Goal: Transaction & Acquisition: Subscribe to service/newsletter

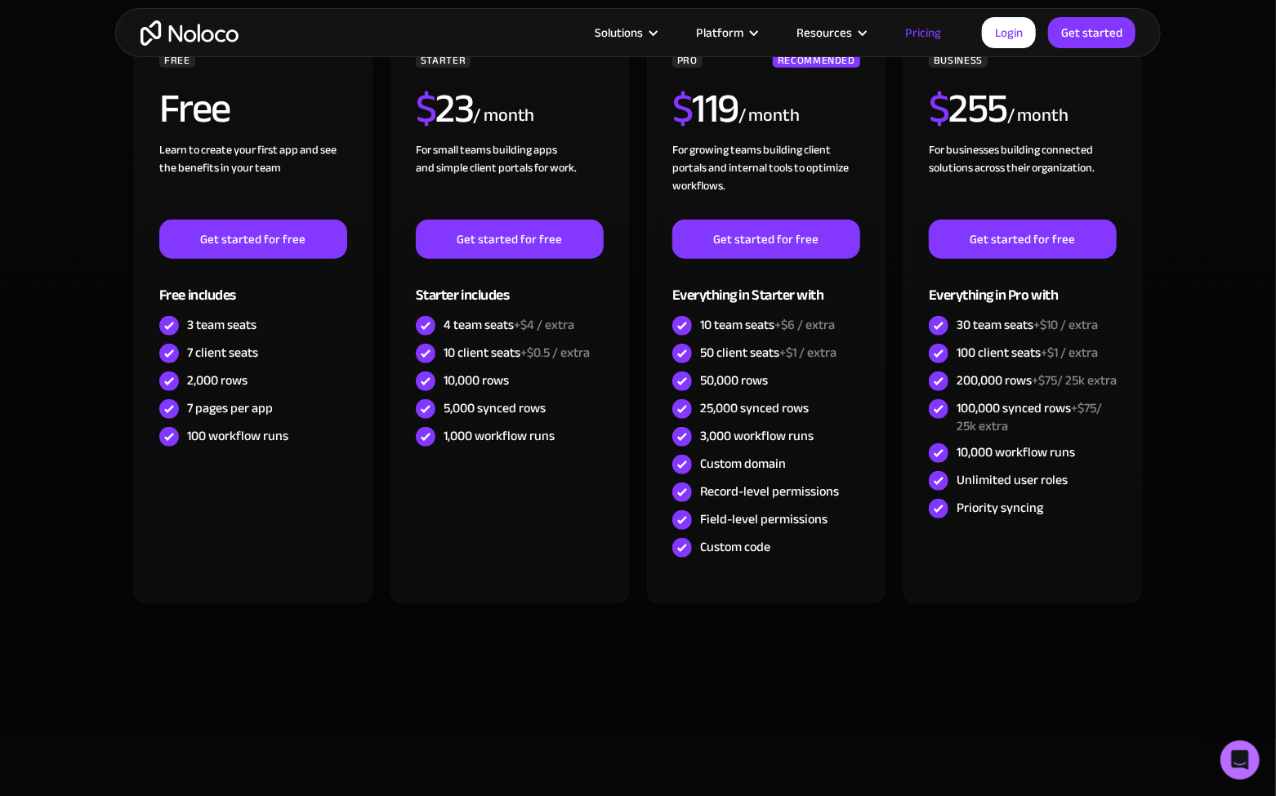
scroll to position [408, 0]
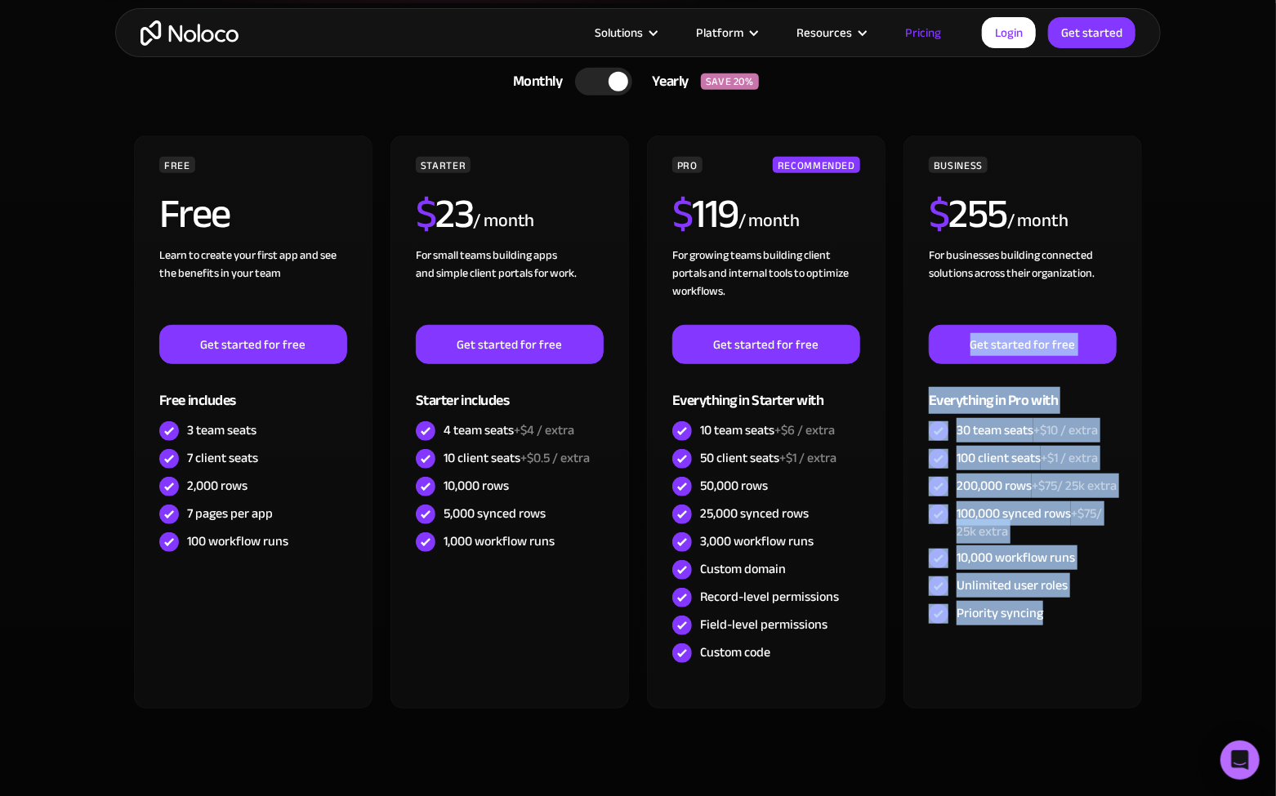
drag, startPoint x: 1180, startPoint y: 648, endPoint x: 1208, endPoint y: 299, distance: 349.9
click at [1208, 299] on section "CHOOSE YOUR PLAN Monthly Yearly SAVE 20% Monthly Yearly SAVE 20% FREE Free Lear…" at bounding box center [638, 423] width 1276 height 841
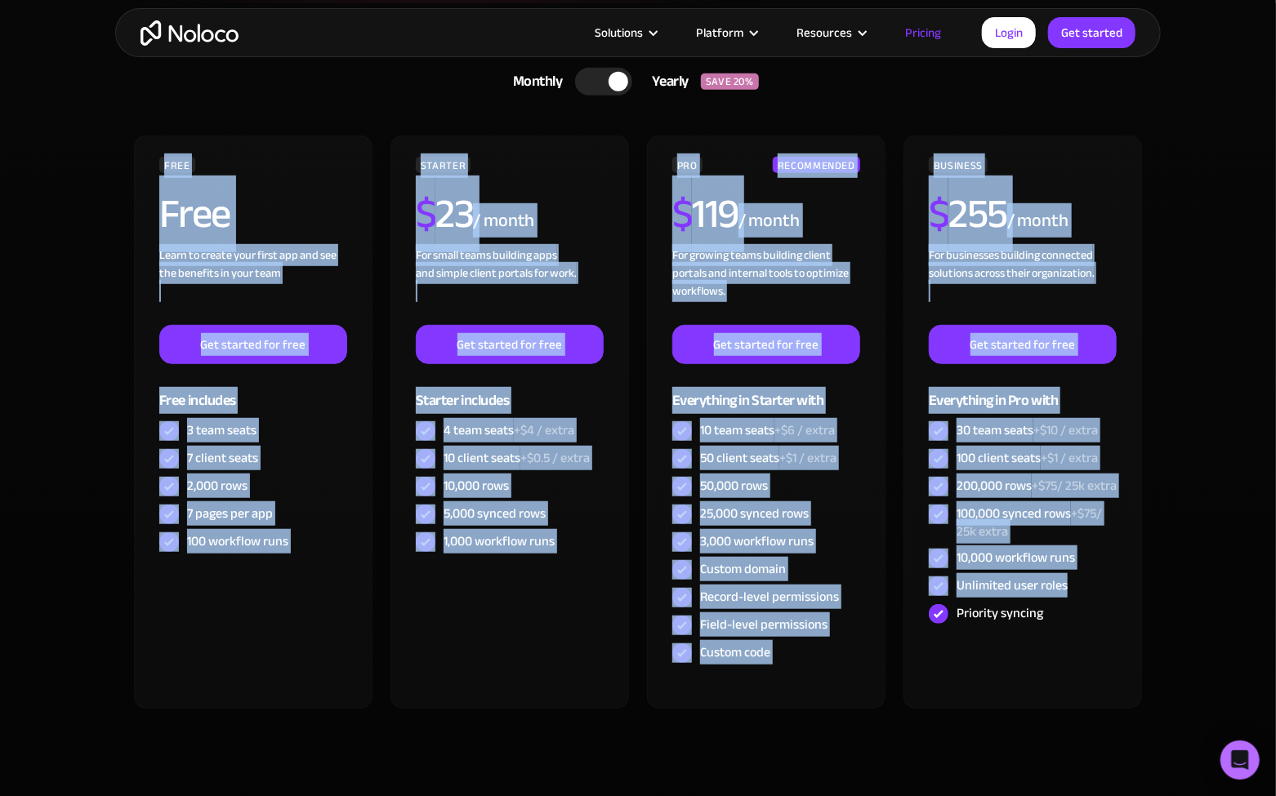
drag, startPoint x: 1232, startPoint y: 601, endPoint x: 31, endPoint y: 140, distance: 1286.4
click at [31, 143] on section "CHOOSE YOUR PLAN Monthly Yearly SAVE 20% Monthly Yearly SAVE 20% FREE Free Lear…" at bounding box center [638, 423] width 1276 height 841
click at [56, 118] on section "CHOOSE YOUR PLAN Monthly Yearly SAVE 20% Monthly Yearly SAVE 20% FREE Free Lear…" at bounding box center [638, 423] width 1276 height 841
drag, startPoint x: 118, startPoint y: 146, endPoint x: 1143, endPoint y: 645, distance: 1140.2
click at [1143, 645] on div "CHOOSE YOUR PLAN Monthly Yearly SAVE 20% Monthly Yearly SAVE 20% FREE Free Lear…" at bounding box center [638, 407] width 1046 height 809
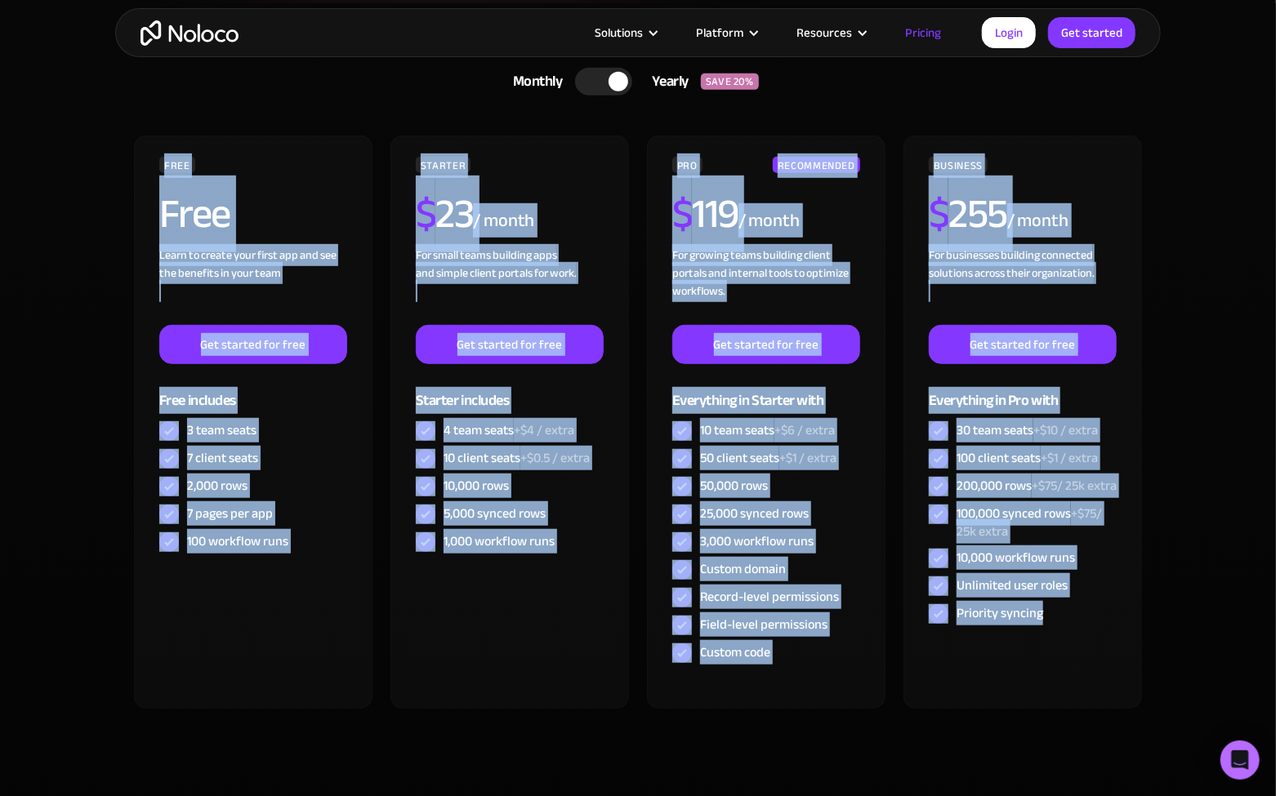
click at [1186, 584] on section "CHOOSE YOUR PLAN Monthly Yearly SAVE 20% Monthly Yearly SAVE 20% FREE Free Lear…" at bounding box center [638, 423] width 1276 height 841
drag, startPoint x: 1160, startPoint y: 578, endPoint x: 66, endPoint y: 104, distance: 1192.0
click at [66, 104] on section "CHOOSE YOUR PLAN Monthly Yearly SAVE 20% Monthly Yearly SAVE 20% FREE Free Lear…" at bounding box center [638, 423] width 1276 height 841
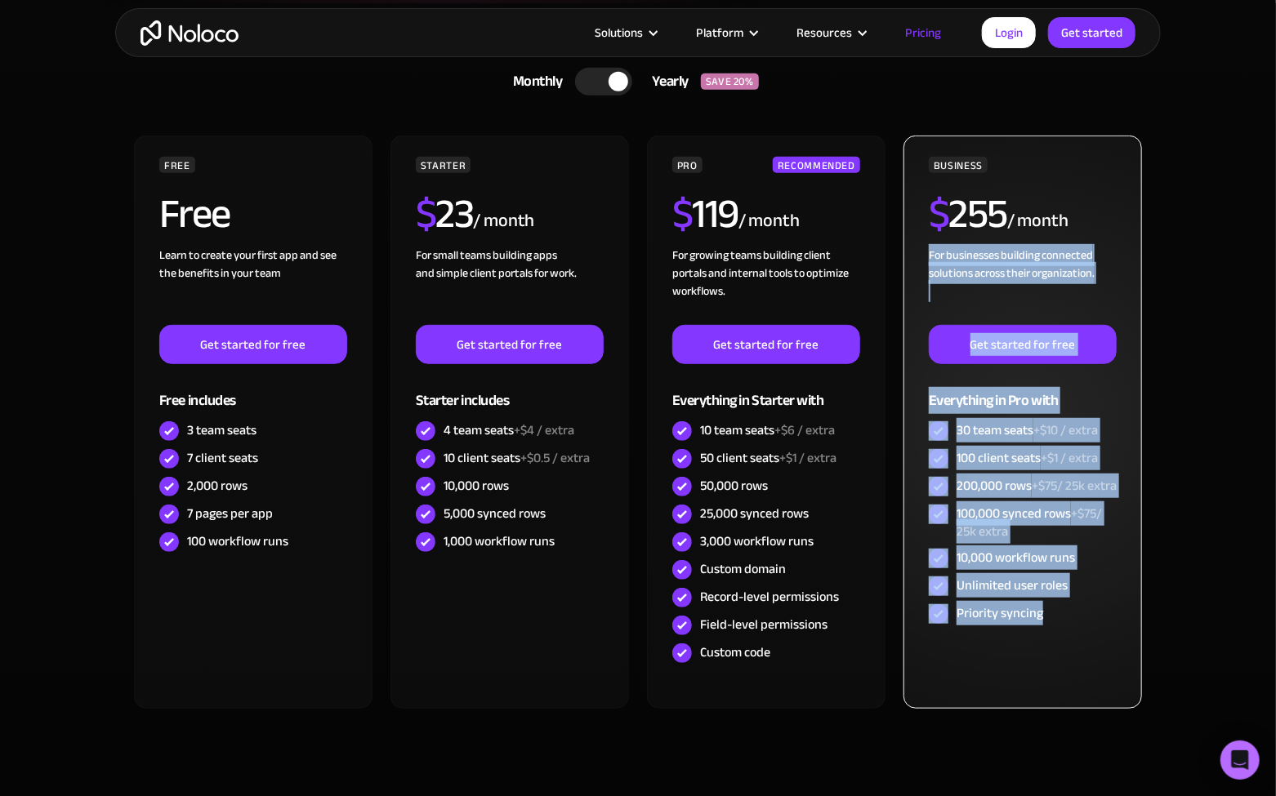
drag, startPoint x: 1076, startPoint y: 638, endPoint x: 1115, endPoint y: 217, distance: 422.5
click at [1114, 221] on div "BUSINESS $ 255 / month For businesses building connected solutions across their…" at bounding box center [1023, 392] width 188 height 471
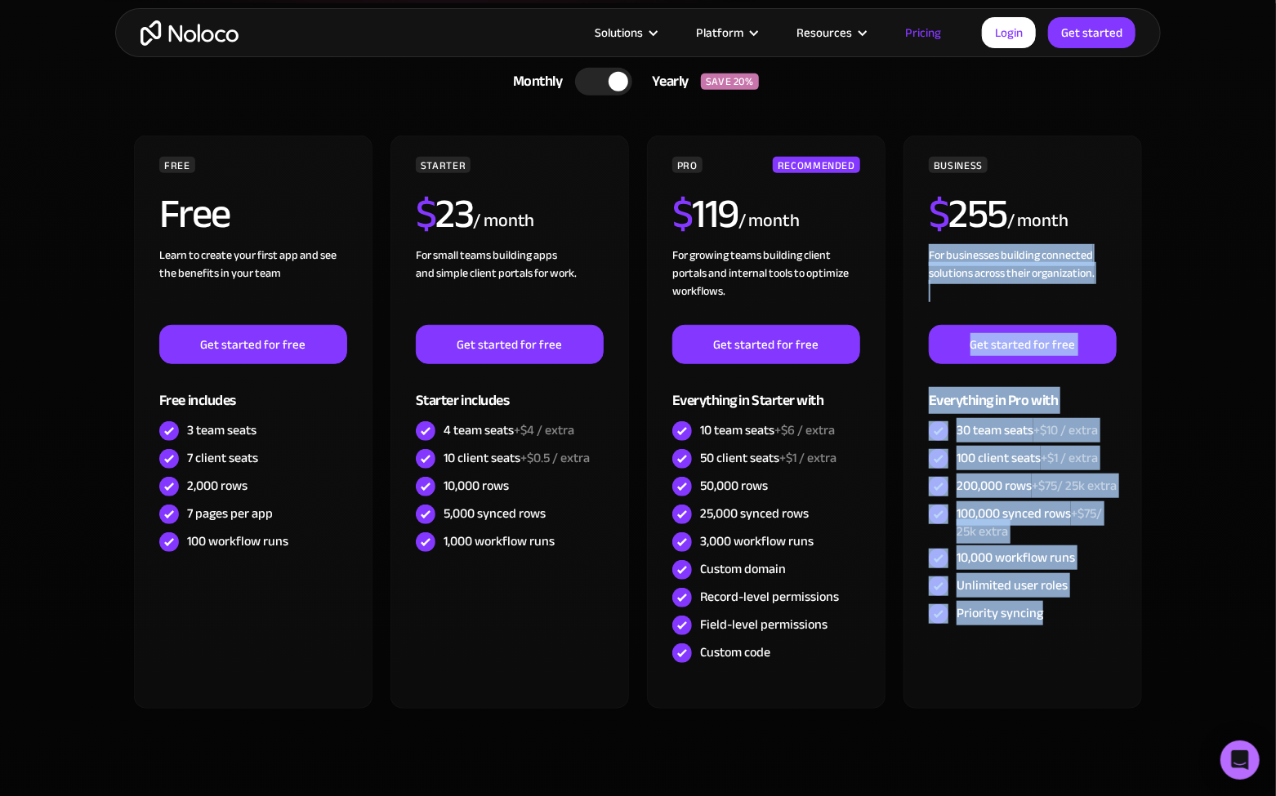
click at [1242, 270] on section "CHOOSE YOUR PLAN Monthly Yearly SAVE 20% Monthly Yearly SAVE 20% FREE Free Lear…" at bounding box center [638, 423] width 1276 height 841
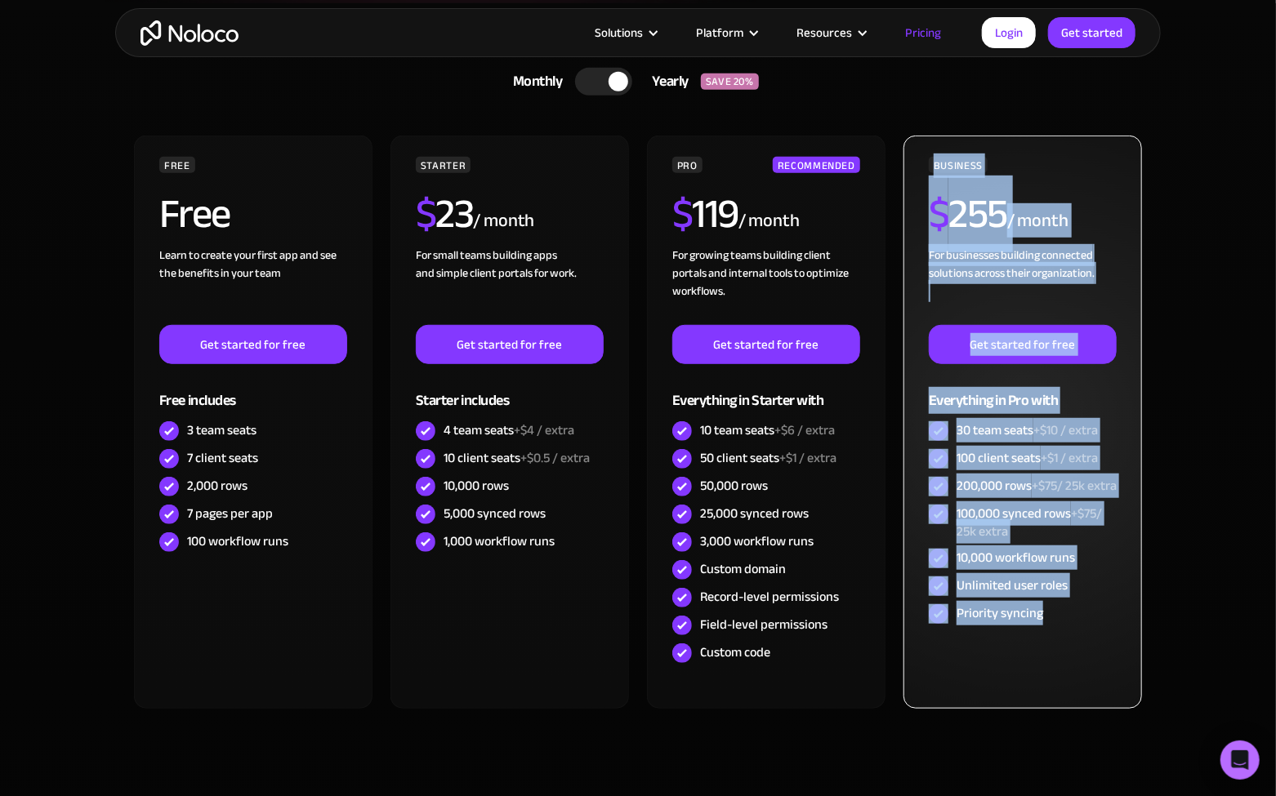
drag, startPoint x: 1078, startPoint y: 643, endPoint x: 916, endPoint y: 148, distance: 521.0
click at [916, 148] on div "BUSINESS $ 255 / month For businesses building connected solutions across their…" at bounding box center [1022, 422] width 239 height 573
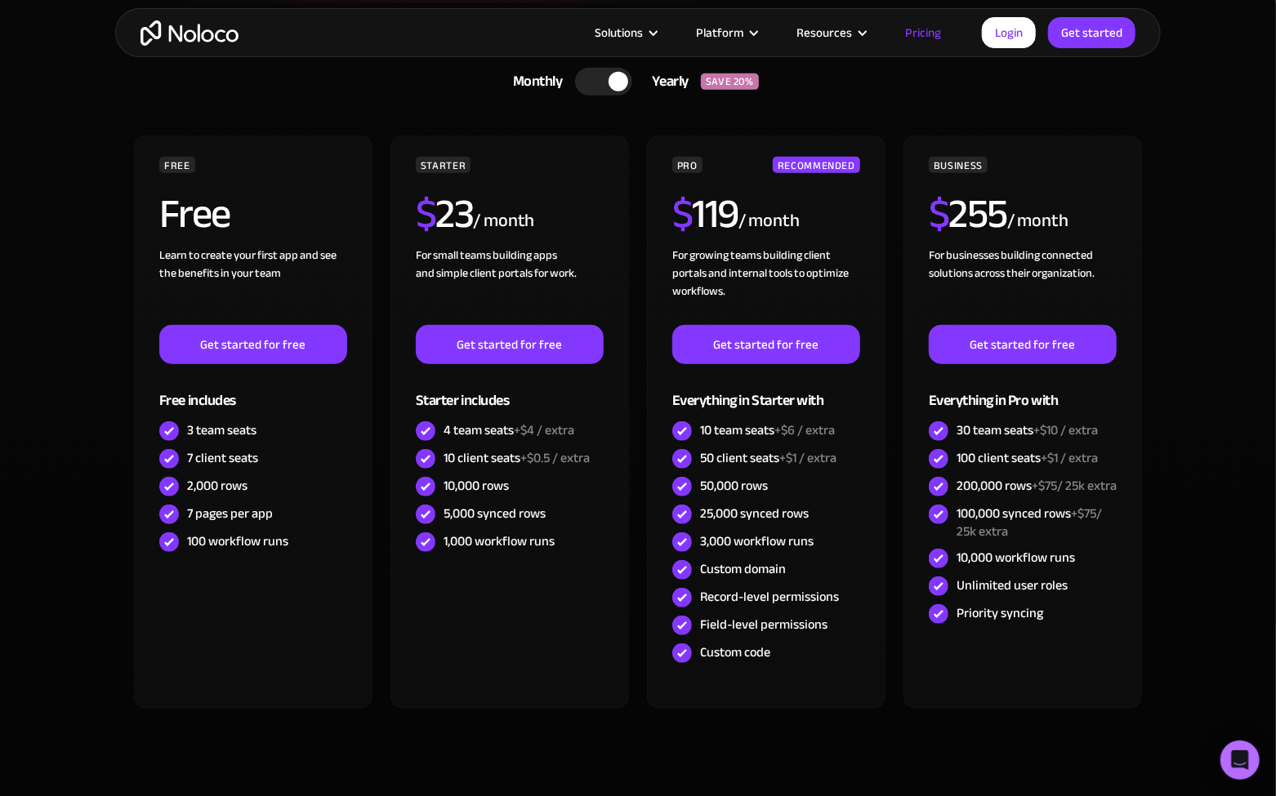
click at [1229, 505] on section "CHOOSE YOUR PLAN Monthly Yearly SAVE 20% Monthly Yearly SAVE 20% FREE Free Lear…" at bounding box center [638, 423] width 1276 height 841
